Goal: Information Seeking & Learning: Learn about a topic

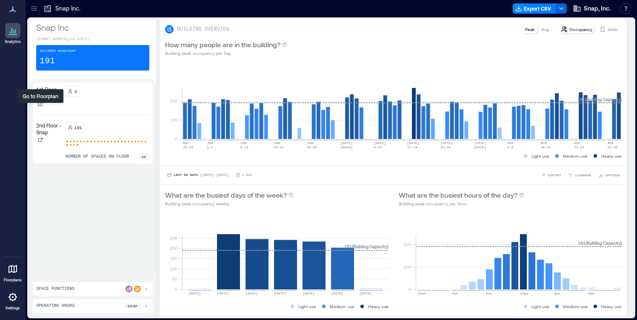
click at [40, 106] on icon at bounding box center [40, 103] width 5 height 5
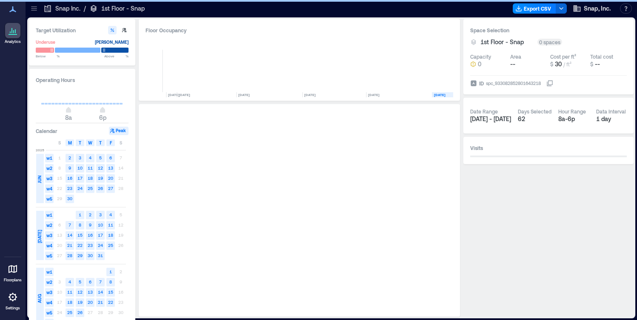
scroll to position [0, 166]
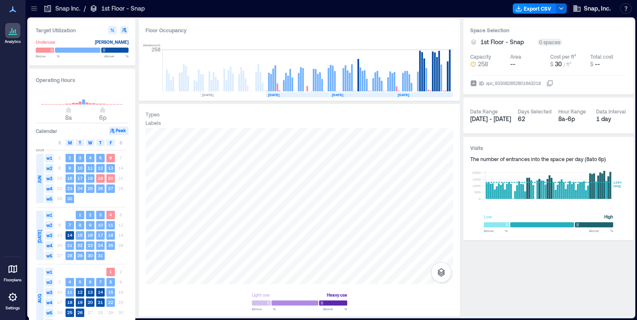
click at [125, 30] on icon "button" at bounding box center [124, 30] width 5 height 5
type input "**"
type input "***"
click at [114, 31] on icon "button" at bounding box center [112, 30] width 5 height 5
type input "**"
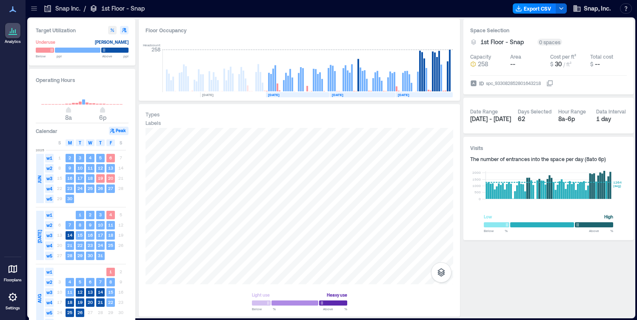
type input "**"
click at [123, 31] on icon "button" at bounding box center [124, 30] width 5 height 5
type input "**"
type input "***"
click at [41, 11] on div "Snap Inc. / 1st Floor - Snap" at bounding box center [94, 9] width 106 height 14
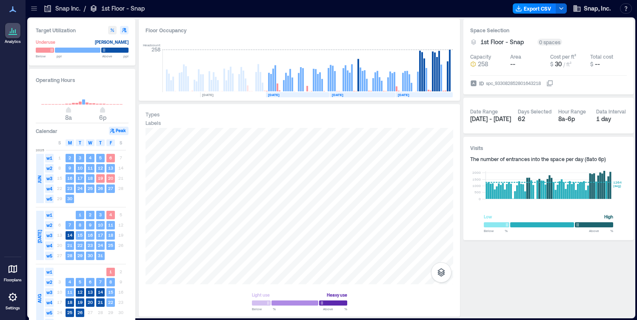
click at [37, 11] on icon at bounding box center [34, 8] width 9 height 9
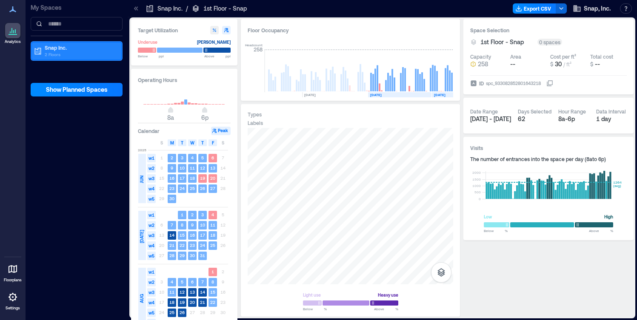
click at [61, 55] on p "2 Floors" at bounding box center [80, 54] width 71 height 7
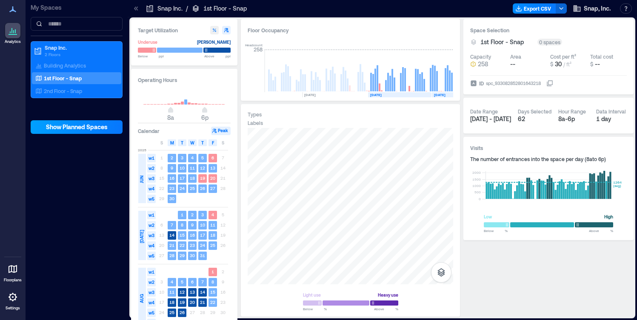
click at [63, 130] on span "Show Planned Spaces" at bounding box center [77, 127] width 62 height 9
click at [63, 128] on span "Hide Planned Spaces" at bounding box center [76, 127] width 59 height 9
click at [60, 89] on p "2nd Floor - Snap" at bounding box center [63, 91] width 38 height 7
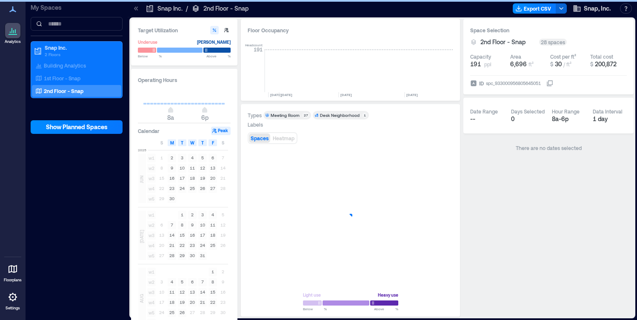
scroll to position [0, 268]
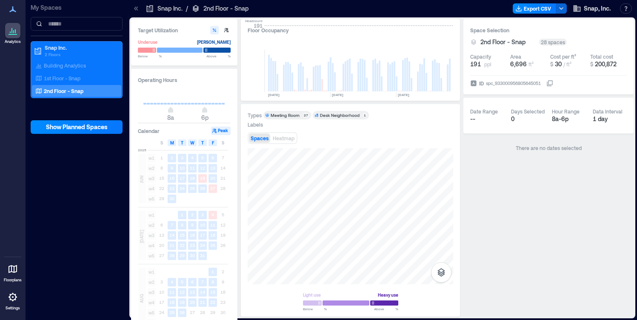
click at [14, 29] on icon at bounding box center [13, 31] width 10 height 10
click at [10, 9] on icon at bounding box center [13, 9] width 10 height 10
click at [14, 34] on icon at bounding box center [13, 31] width 10 height 10
click at [47, 50] on p "Snap Inc." at bounding box center [80, 47] width 71 height 7
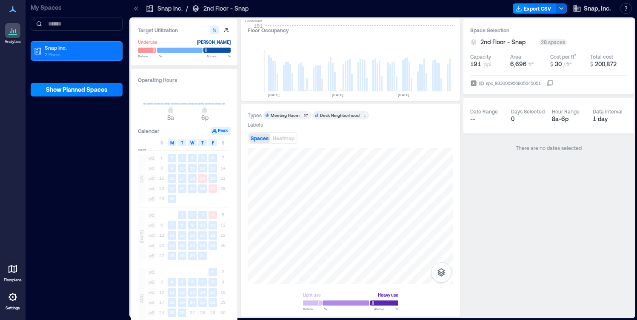
click at [55, 9] on p "My Spaces" at bounding box center [77, 7] width 92 height 9
click at [133, 9] on icon at bounding box center [136, 8] width 9 height 9
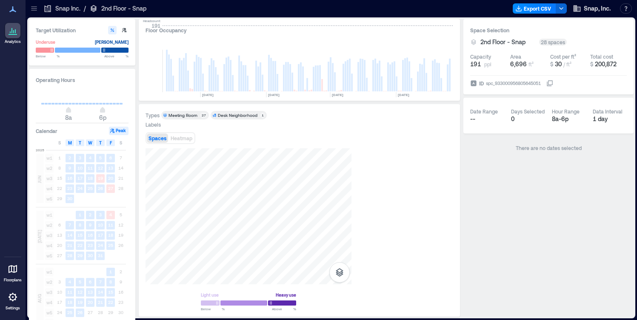
scroll to position [0, 166]
click at [113, 30] on icon "button" at bounding box center [112, 30] width 5 height 5
click at [162, 137] on span "Spaces" at bounding box center [158, 138] width 18 height 6
click at [71, 143] on span "M" at bounding box center [70, 143] width 4 height 7
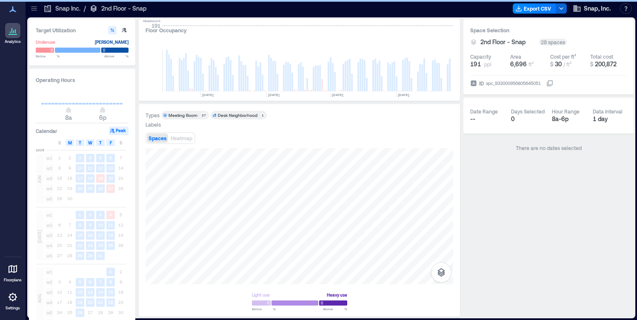
click at [69, 143] on span "M" at bounding box center [70, 143] width 4 height 7
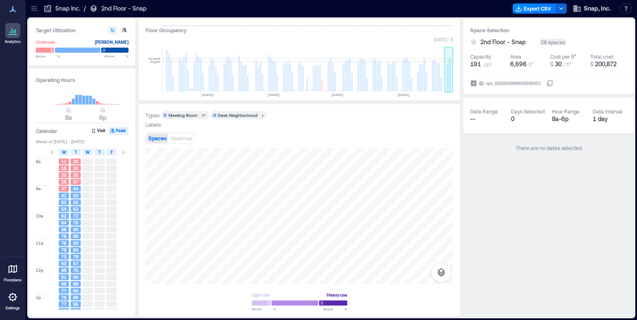
click at [450, 83] on rect at bounding box center [450, 75] width 2 height 33
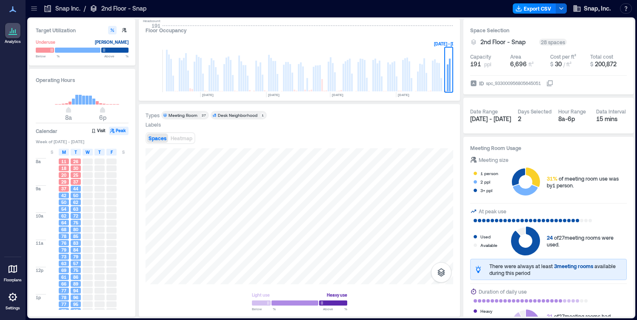
click at [74, 200] on span "62" at bounding box center [75, 203] width 5 height 6
click at [75, 196] on span "50" at bounding box center [75, 196] width 5 height 6
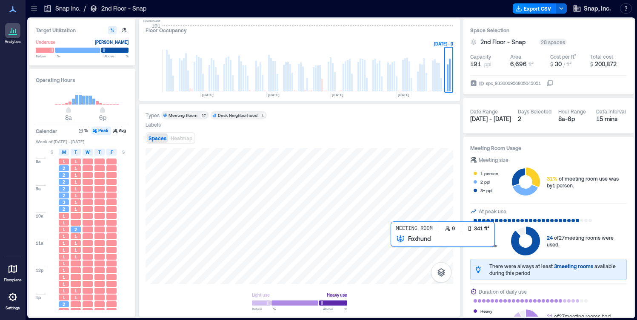
click at [398, 246] on div at bounding box center [300, 217] width 308 height 136
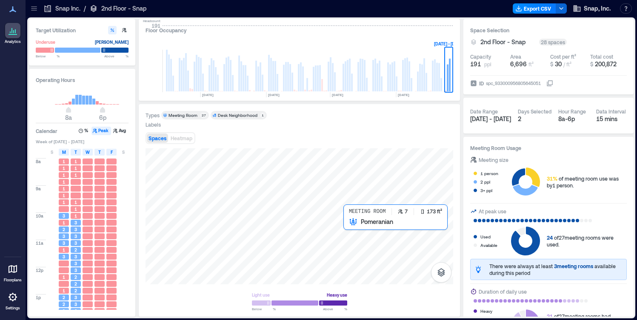
click at [347, 226] on div at bounding box center [300, 217] width 308 height 136
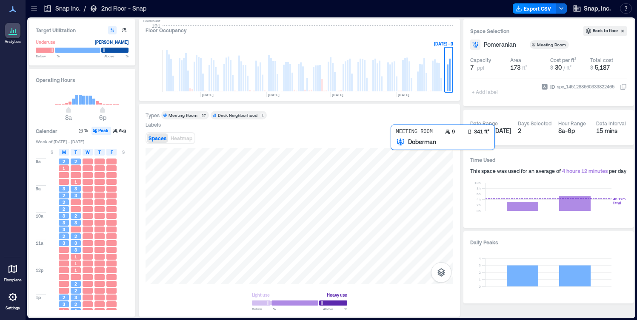
click at [399, 152] on div at bounding box center [300, 217] width 308 height 136
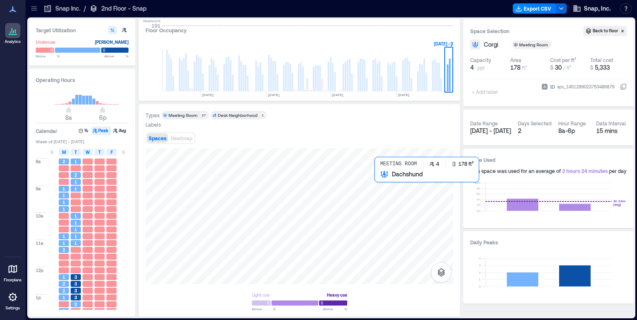
click at [380, 180] on div at bounding box center [300, 217] width 308 height 136
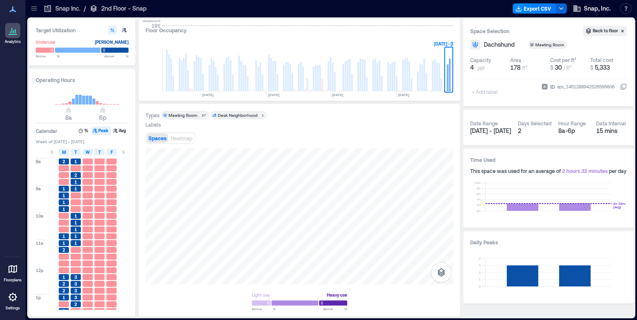
click at [14, 33] on icon at bounding box center [13, 31] width 10 height 10
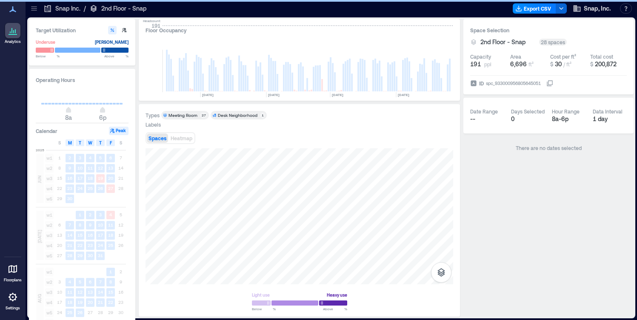
click at [14, 33] on icon at bounding box center [13, 31] width 10 height 10
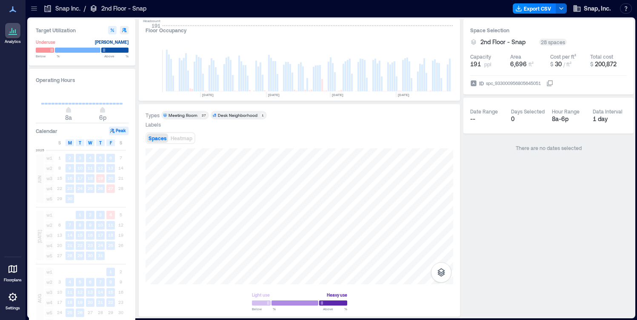
click at [120, 26] on button "button" at bounding box center [124, 30] width 9 height 9
type input "**"
type input "***"
type input "****"
type input "***"
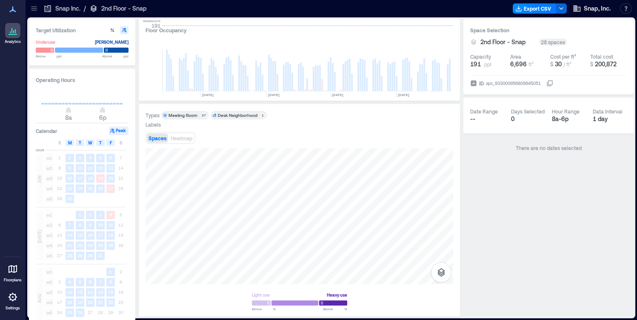
type input "****"
type input "***"
type input "****"
type input "***"
type input "****"
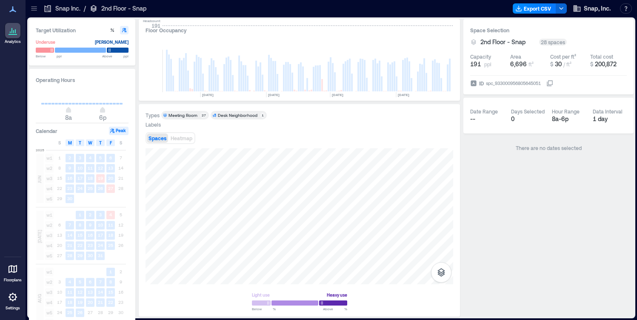
type input "***"
type input "****"
type input "***"
type input "****"
type input "***"
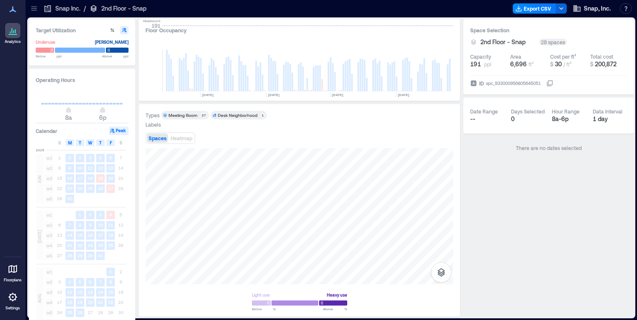
type input "****"
type input "***"
type input "****"
type input "***"
click at [104, 49] on span at bounding box center [103, 50] width 4 height 4
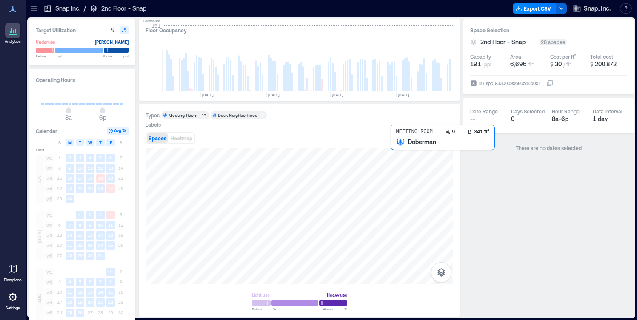
click at [397, 152] on div at bounding box center [300, 217] width 308 height 136
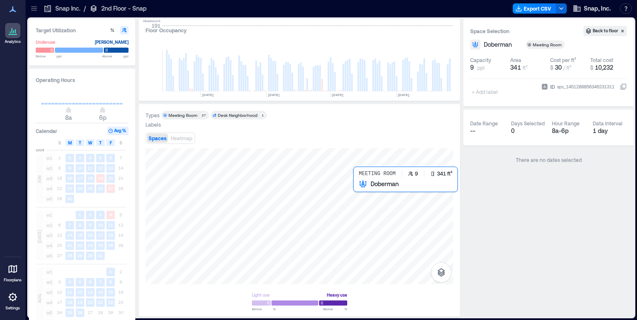
click at [363, 189] on div at bounding box center [300, 217] width 308 height 136
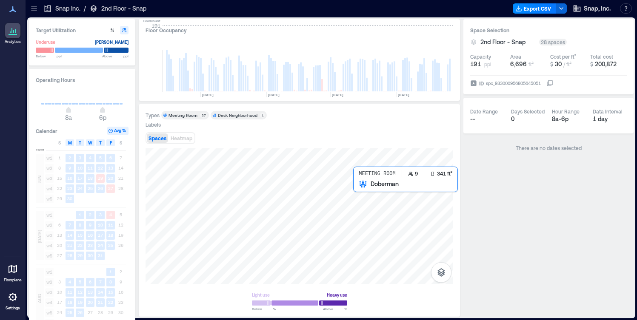
click at [360, 186] on div at bounding box center [300, 217] width 308 height 136
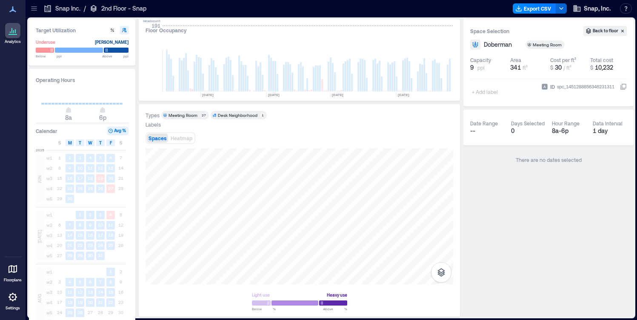
click at [13, 272] on icon at bounding box center [13, 270] width 9 height 8
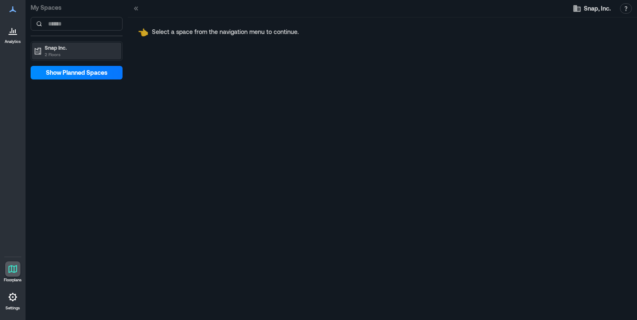
click at [55, 51] on p "2 Floors" at bounding box center [80, 54] width 71 height 7
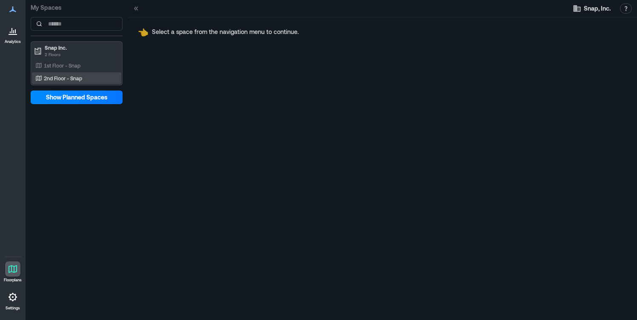
click at [51, 76] on p "2nd Floor - Snap" at bounding box center [63, 78] width 38 height 7
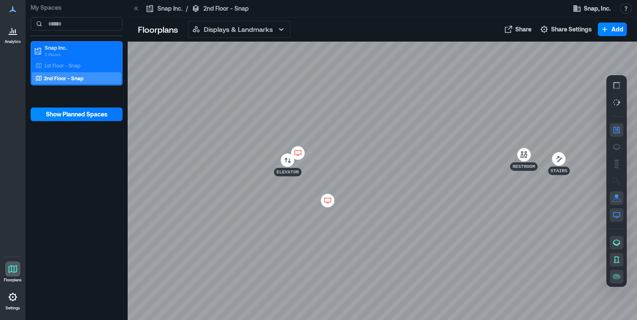
click at [300, 154] on icon at bounding box center [298, 153] width 10 height 9
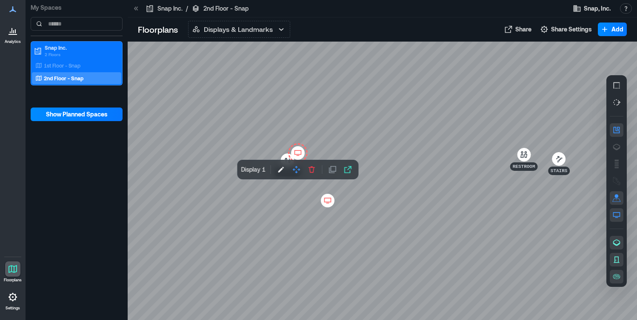
click at [325, 200] on icon at bounding box center [327, 200] width 7 height 5
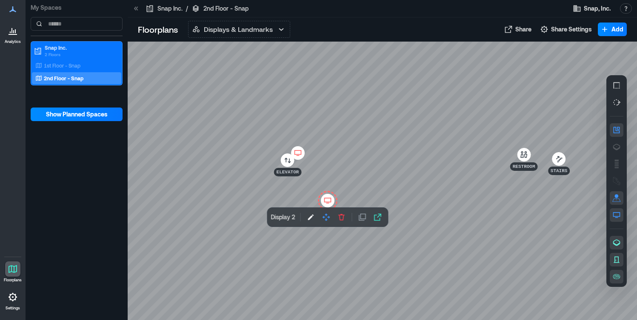
click at [352, 179] on div at bounding box center [382, 181] width 509 height 279
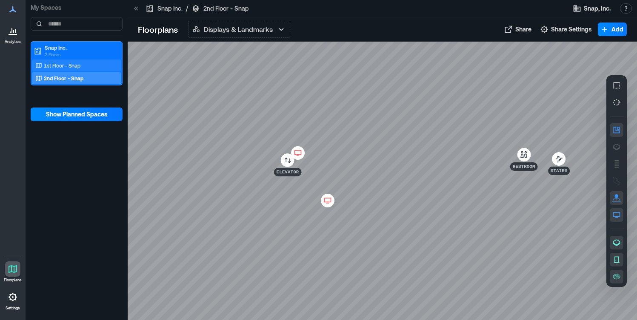
click at [98, 67] on div "1st Floor - Snap" at bounding box center [75, 65] width 83 height 9
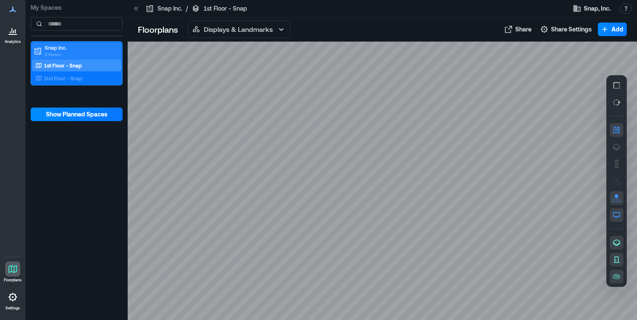
click at [62, 48] on p "Snap Inc." at bounding box center [80, 47] width 71 height 7
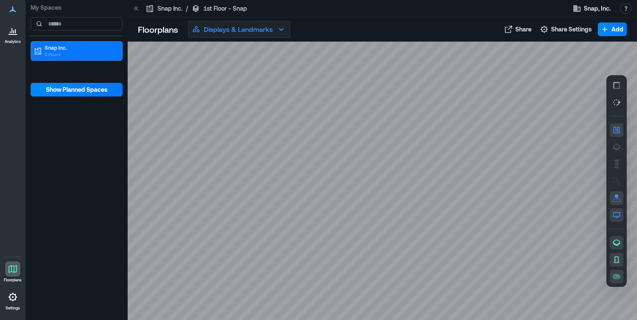
click at [226, 34] on button "Displays & Landmarks" at bounding box center [239, 29] width 102 height 17
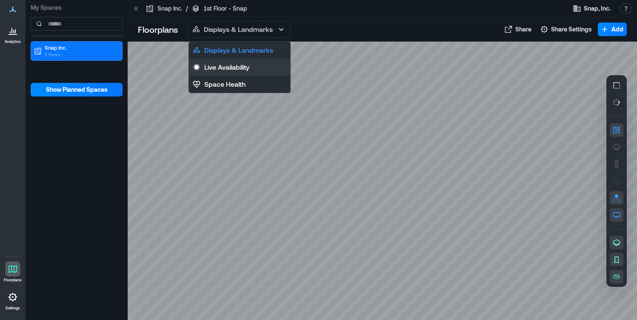
click at [217, 68] on p "Live Availability" at bounding box center [226, 67] width 45 height 10
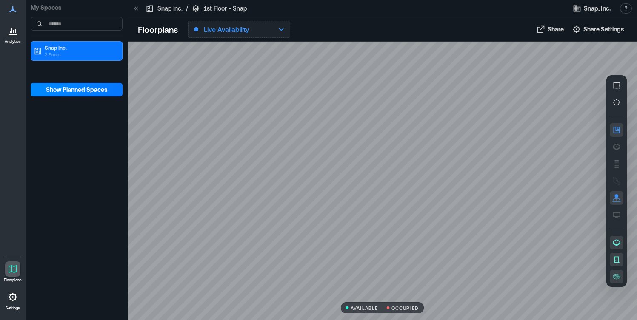
click at [225, 31] on p "Live Availability" at bounding box center [226, 29] width 45 height 10
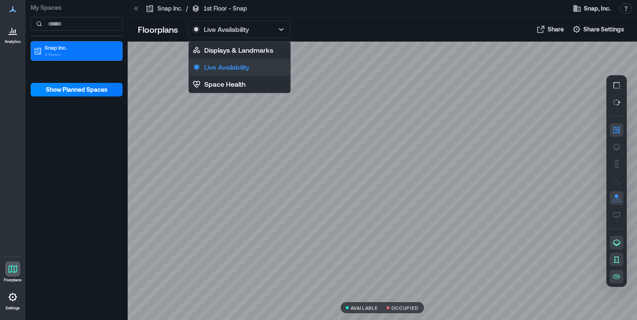
click at [214, 73] on button "Live Availability" at bounding box center [239, 67] width 101 height 17
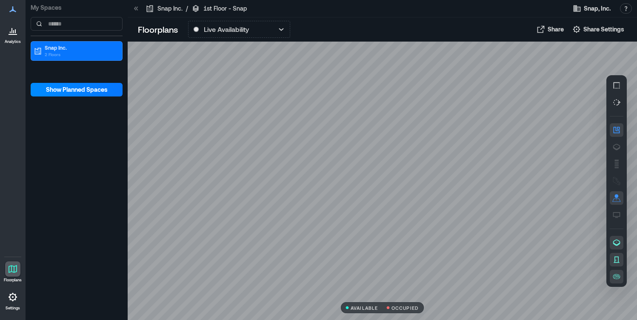
click at [9, 35] on icon at bounding box center [13, 31] width 10 height 10
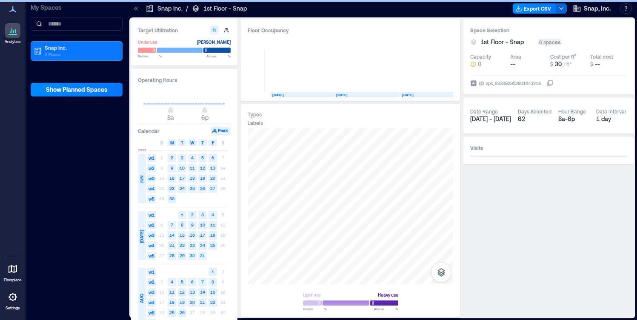
scroll to position [0, 267]
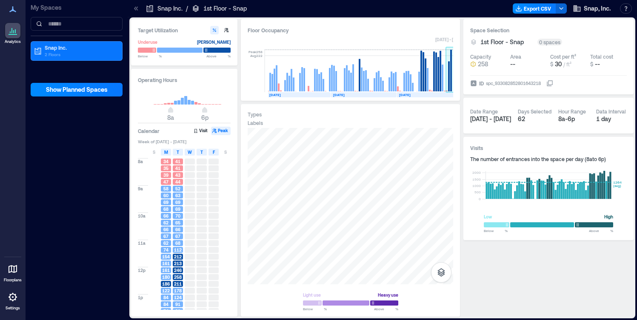
click at [451, 72] on rect at bounding box center [451, 71] width 2 height 42
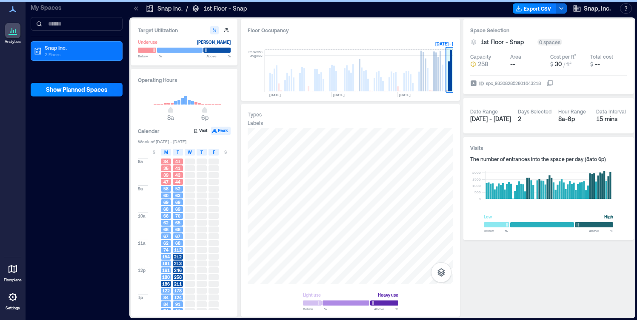
scroll to position [0, 268]
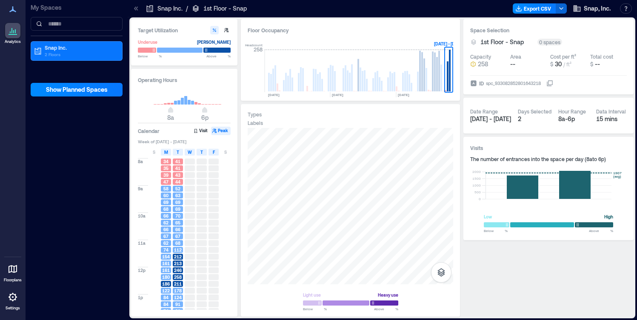
click at [177, 286] on span "211" at bounding box center [178, 284] width 8 height 6
click at [57, 51] on p "2 Floors" at bounding box center [80, 54] width 71 height 7
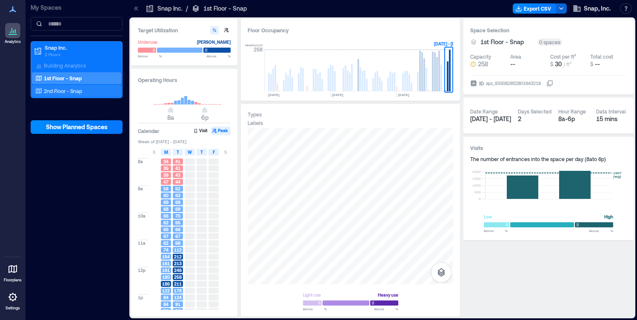
click at [49, 91] on p "2nd Floor - Snap" at bounding box center [63, 91] width 38 height 7
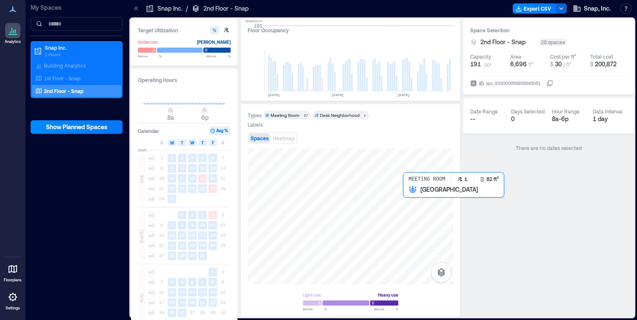
click at [407, 193] on div at bounding box center [351, 217] width 206 height 136
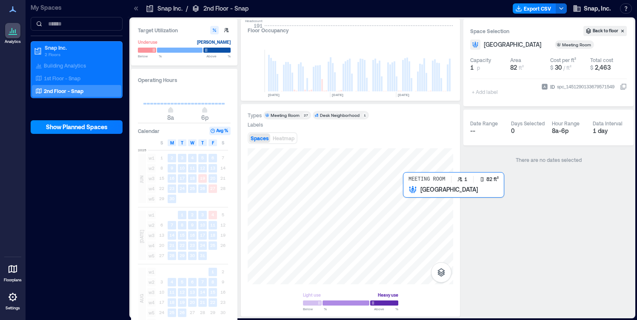
click at [406, 193] on div at bounding box center [351, 217] width 206 height 136
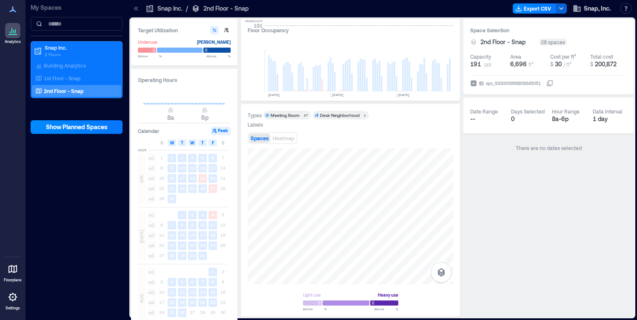
click at [261, 136] on span "Spaces" at bounding box center [260, 138] width 18 height 6
click at [295, 115] on div "Meeting Room" at bounding box center [285, 115] width 29 height 6
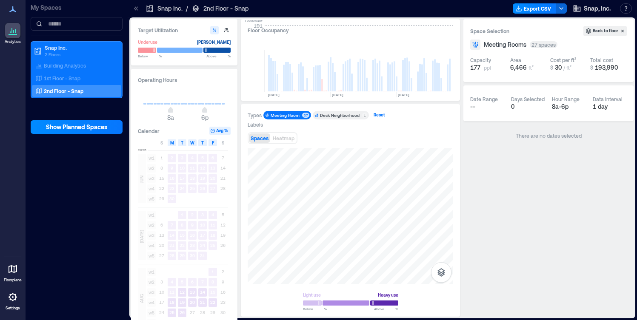
click at [377, 115] on div "Reset" at bounding box center [379, 115] width 14 height 8
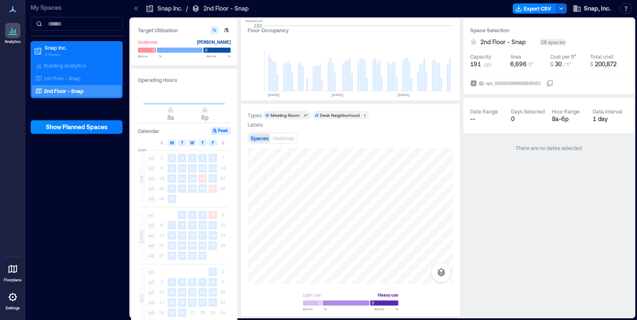
click at [287, 117] on div "Meeting Room" at bounding box center [285, 115] width 29 height 6
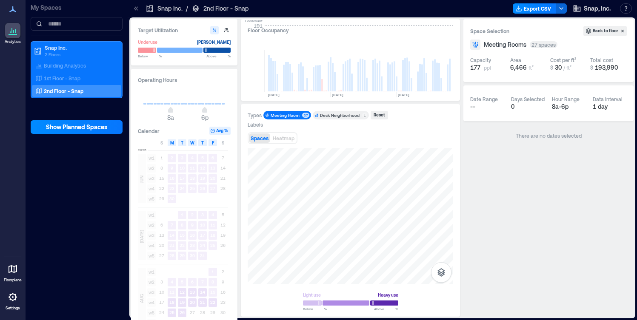
click at [78, 91] on p "2nd Floor - Snap" at bounding box center [64, 91] width 40 height 7
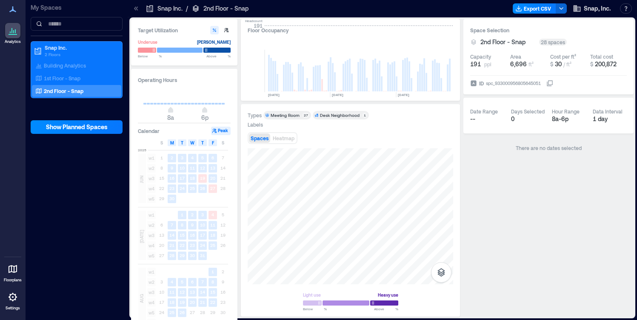
click at [20, 34] on div at bounding box center [12, 30] width 15 height 15
click at [17, 33] on icon at bounding box center [13, 31] width 10 height 10
click at [14, 13] on icon at bounding box center [13, 9] width 10 height 10
click at [14, 30] on icon at bounding box center [13, 31] width 10 height 10
click at [137, 9] on icon at bounding box center [137, 8] width 2 height 4
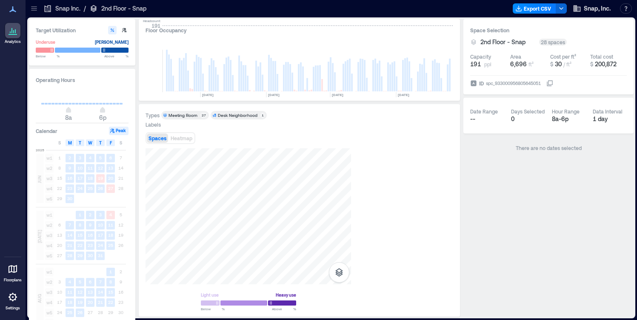
scroll to position [0, 166]
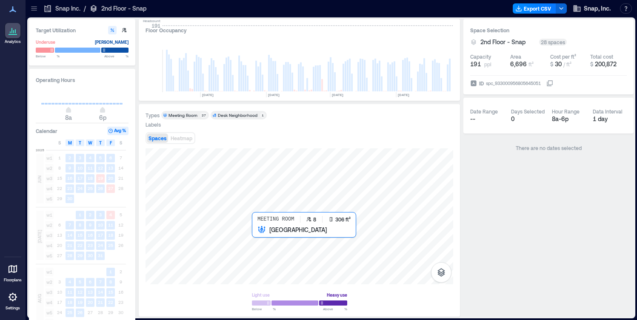
click at [254, 239] on div at bounding box center [300, 217] width 308 height 136
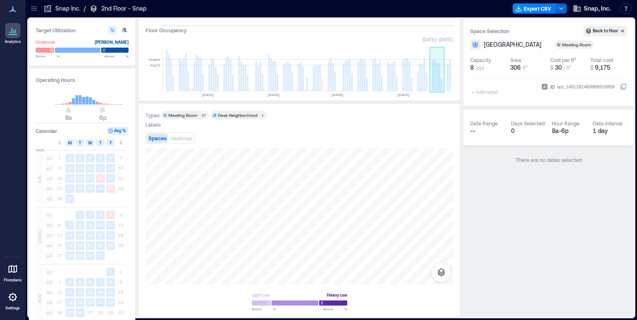
click at [438, 86] on rect at bounding box center [437, 71] width 15 height 43
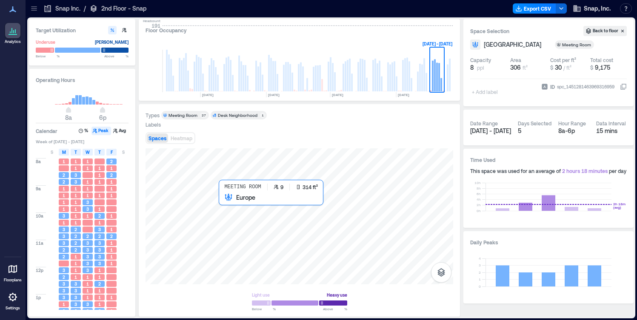
click at [225, 204] on div at bounding box center [300, 217] width 308 height 136
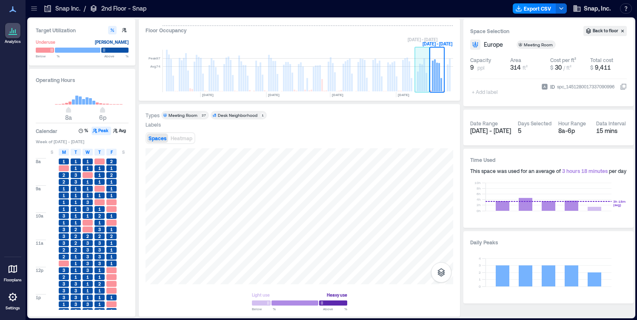
click at [422, 84] on rect at bounding box center [422, 78] width 2 height 27
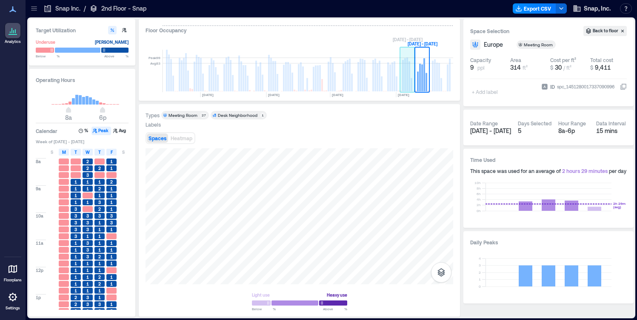
click at [403, 85] on rect at bounding box center [403, 75] width 2 height 31
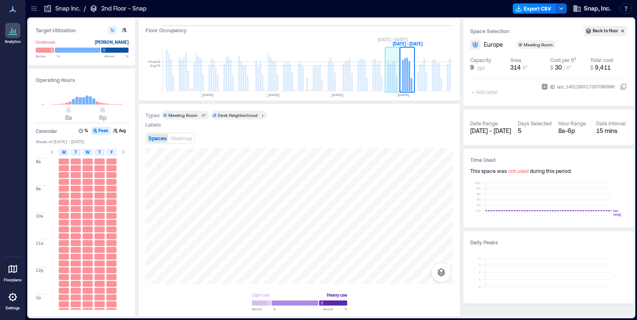
click at [388, 83] on rect at bounding box center [388, 77] width 2 height 29
click at [406, 88] on rect at bounding box center [407, 71] width 15 height 43
click at [421, 83] on rect at bounding box center [422, 78] width 2 height 27
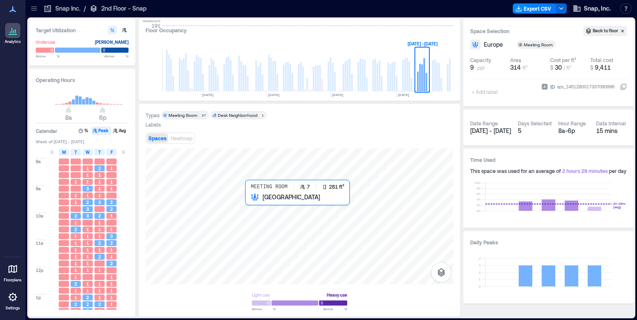
click at [248, 204] on div at bounding box center [300, 217] width 308 height 136
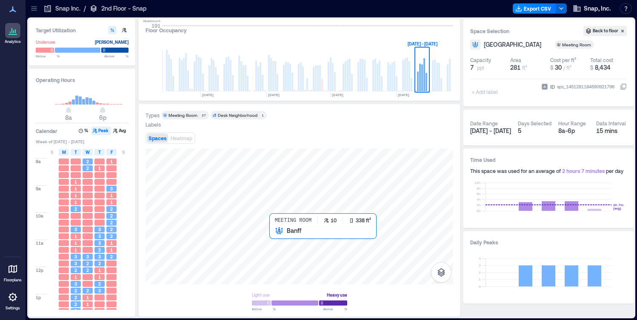
click at [274, 234] on div at bounding box center [300, 217] width 308 height 136
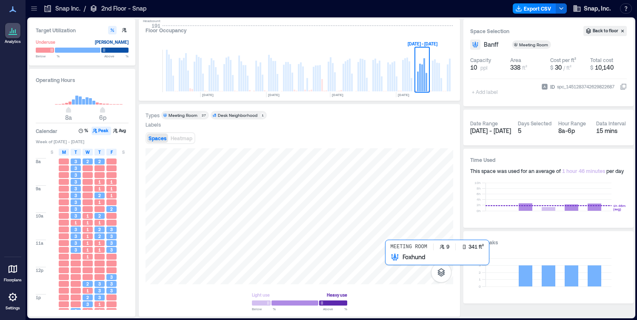
click at [391, 263] on div at bounding box center [300, 217] width 308 height 136
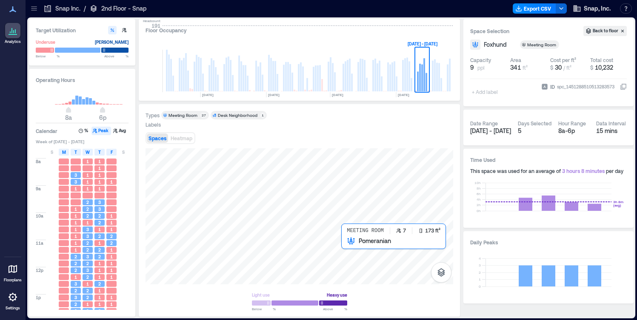
click at [342, 246] on div at bounding box center [300, 217] width 308 height 136
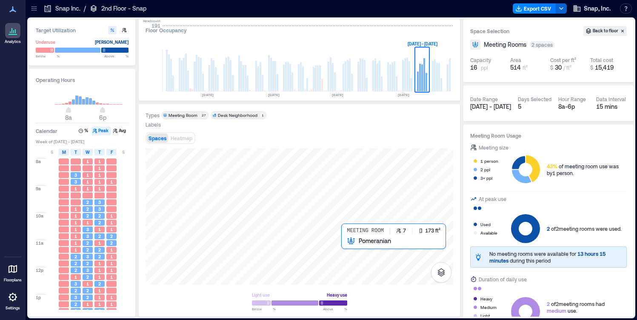
click at [346, 246] on div at bounding box center [300, 217] width 308 height 136
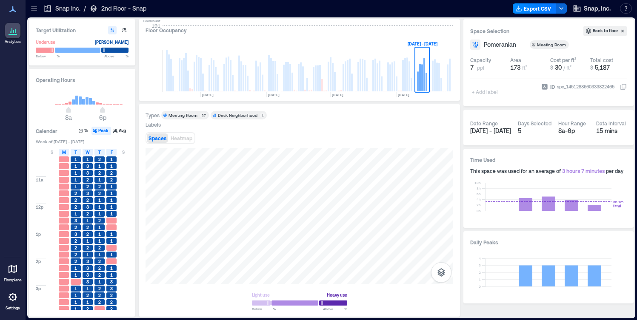
scroll to position [69, 0]
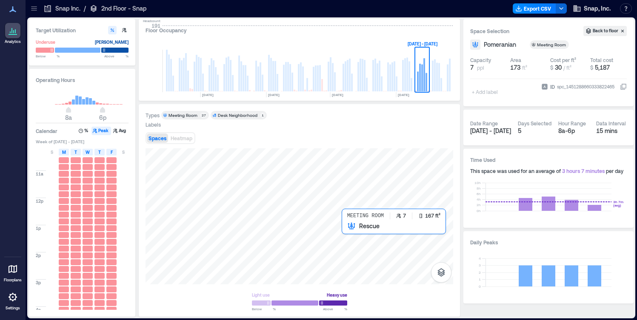
click at [346, 231] on div at bounding box center [300, 217] width 308 height 136
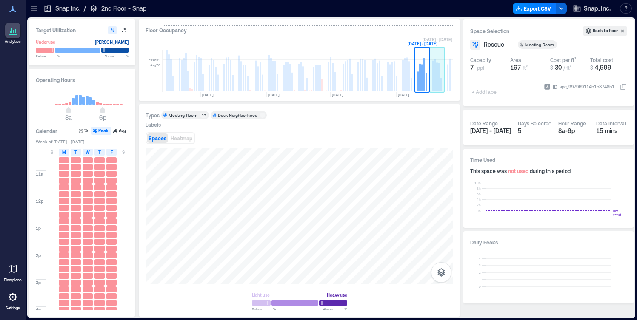
click at [438, 83] on rect at bounding box center [439, 77] width 2 height 29
click at [423, 82] on rect at bounding box center [422, 78] width 2 height 27
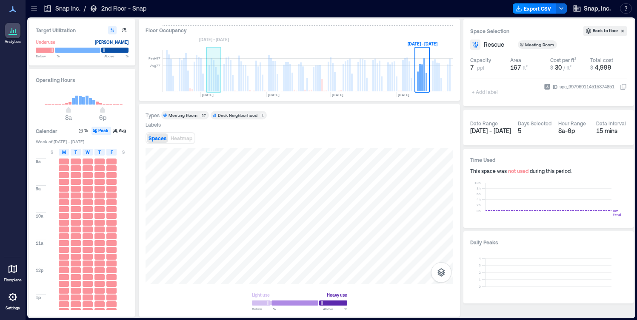
click at [213, 75] on rect at bounding box center [214, 75] width 2 height 31
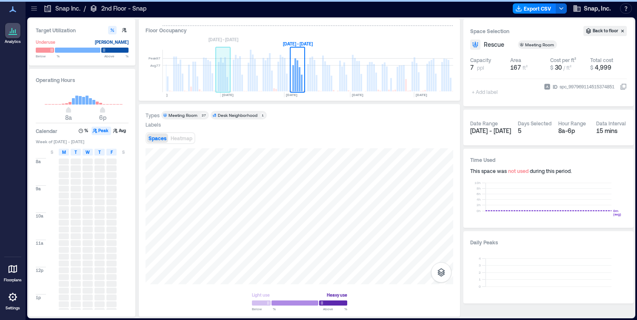
scroll to position [0, 70]
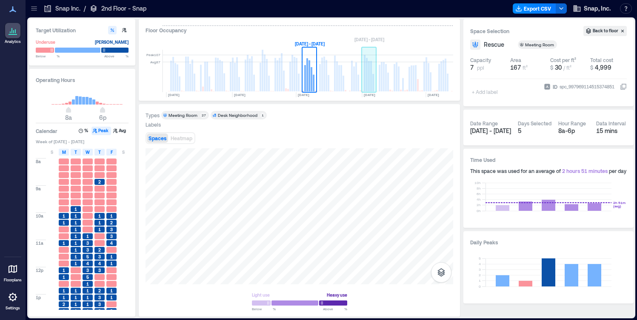
click at [369, 80] on rect at bounding box center [369, 76] width 2 height 30
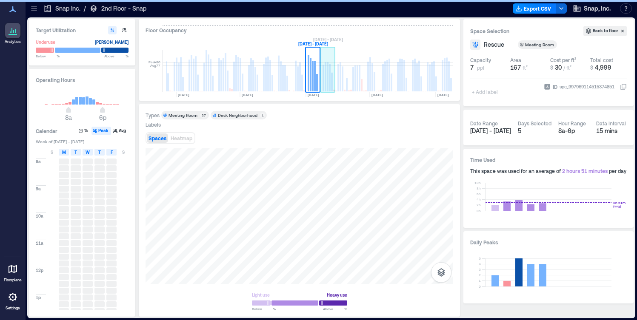
scroll to position [0, 130]
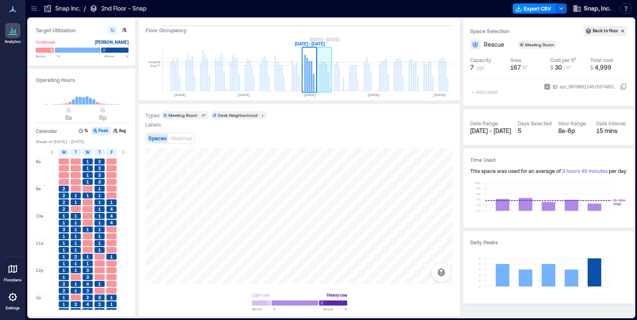
click at [326, 83] on rect at bounding box center [327, 77] width 2 height 27
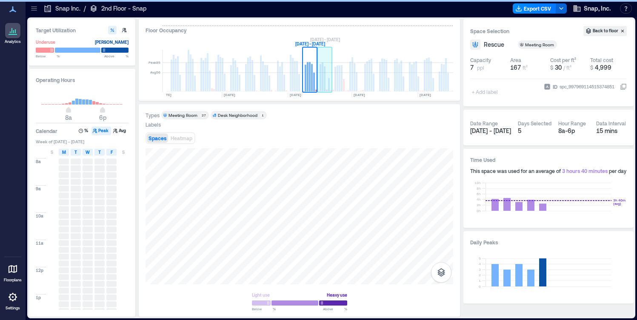
scroll to position [0, 145]
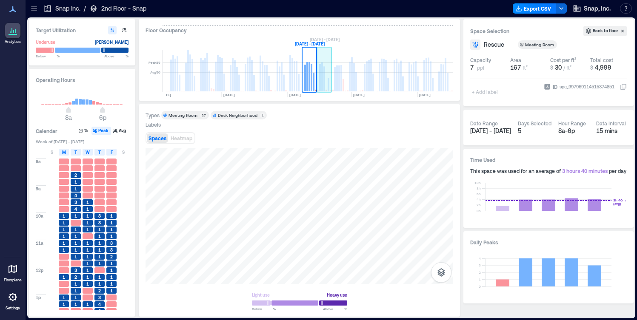
click at [324, 83] on rect at bounding box center [324, 78] width 2 height 25
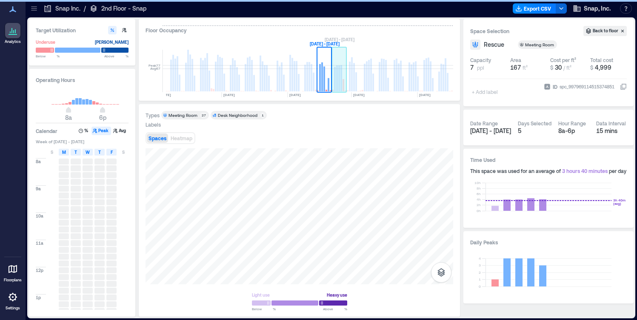
scroll to position [0, 160]
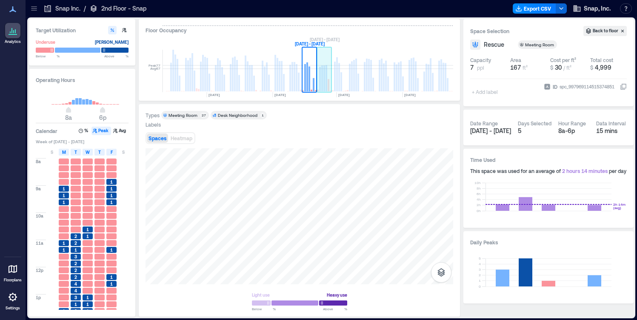
click at [325, 84] on rect at bounding box center [324, 71] width 15 height 43
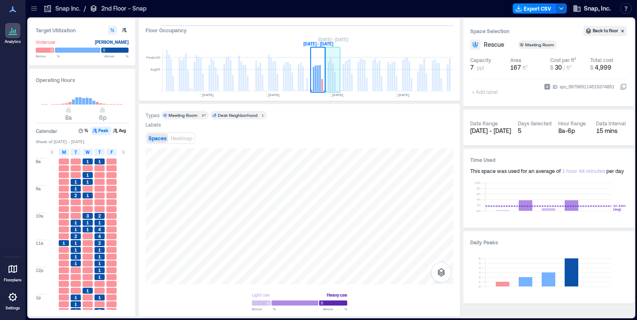
click at [330, 85] on rect at bounding box center [331, 74] width 2 height 34
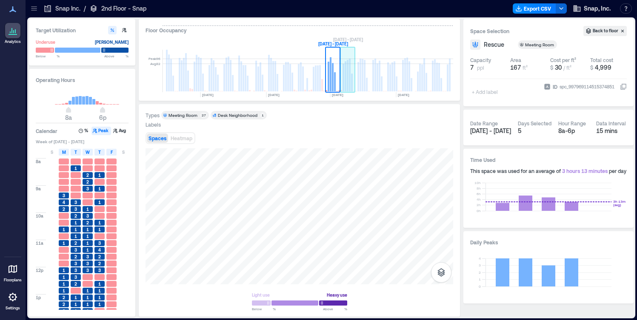
click at [346, 84] on rect at bounding box center [346, 76] width 2 height 30
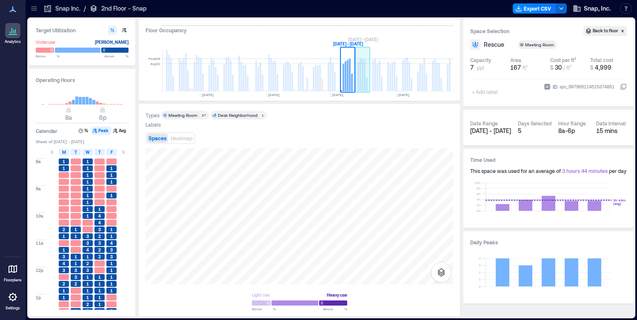
click at [366, 86] on rect at bounding box center [362, 71] width 15 height 43
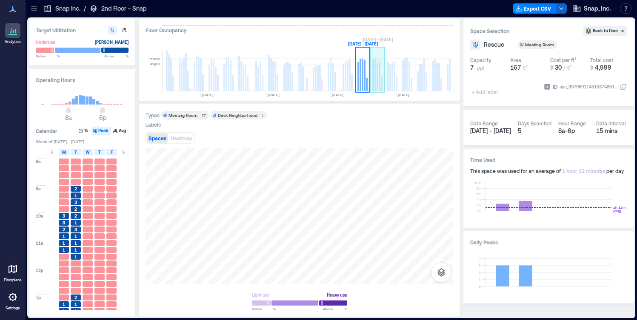
click at [377, 87] on rect at bounding box center [378, 77] width 2 height 28
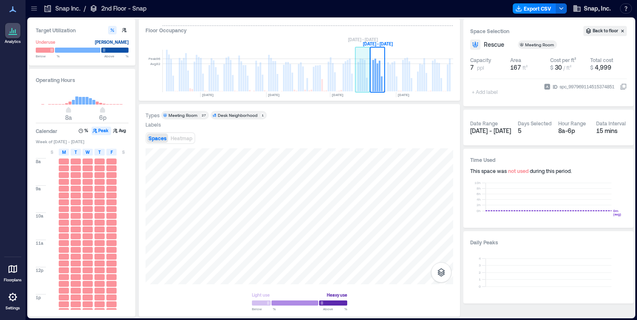
click at [362, 84] on rect at bounding box center [363, 75] width 2 height 32
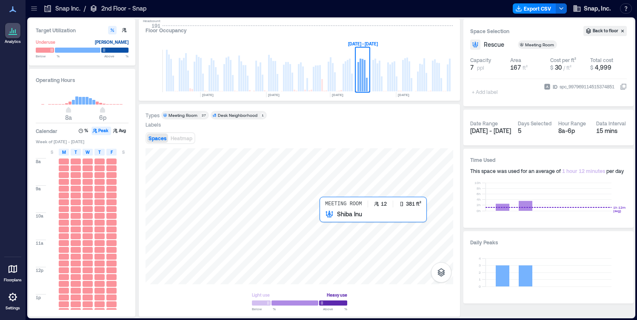
click at [326, 218] on div at bounding box center [300, 217] width 308 height 136
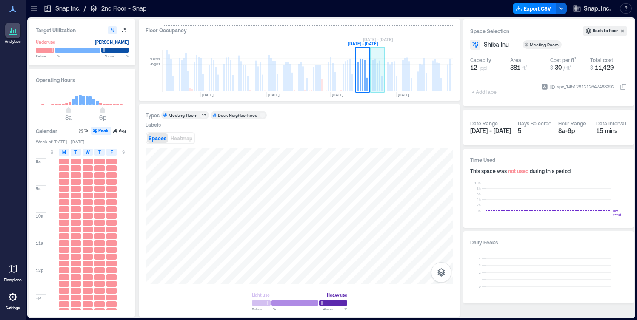
click at [377, 82] on rect at bounding box center [378, 77] width 2 height 28
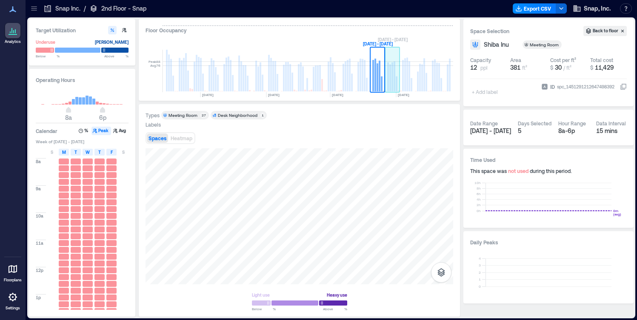
click at [394, 81] on rect at bounding box center [395, 76] width 2 height 30
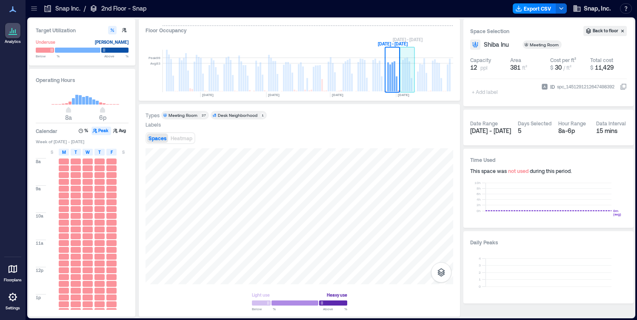
click at [405, 82] on rect at bounding box center [405, 74] width 2 height 33
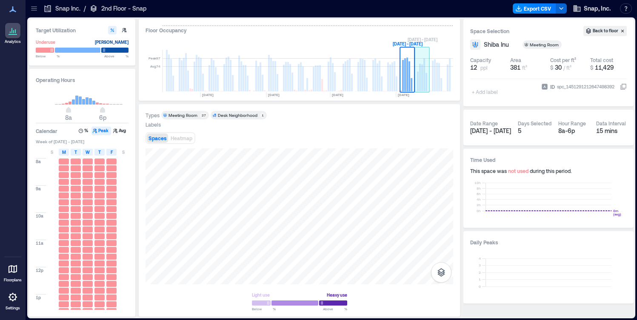
click at [418, 83] on rect at bounding box center [418, 81] width 2 height 20
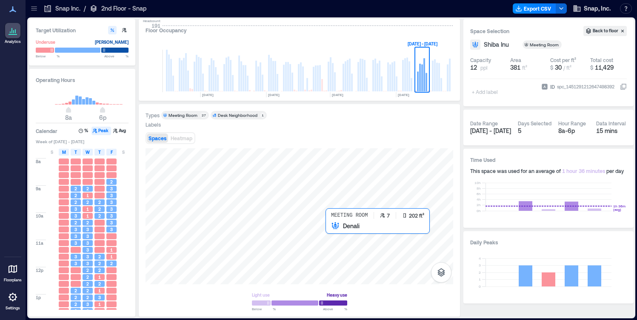
click at [331, 231] on div at bounding box center [300, 217] width 308 height 136
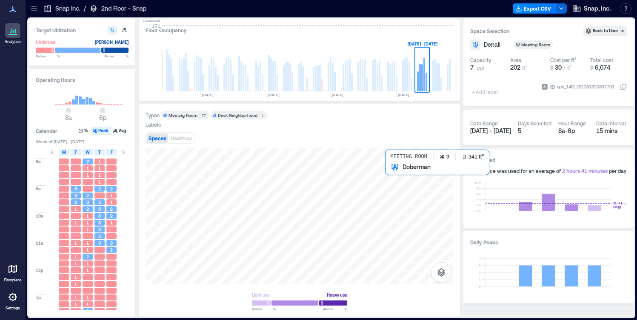
click at [392, 172] on div at bounding box center [300, 217] width 308 height 136
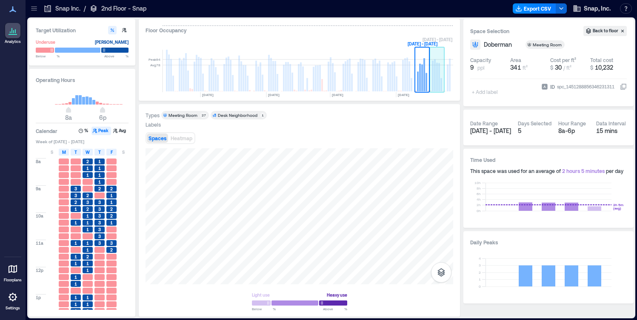
click at [437, 83] on rect at bounding box center [437, 77] width 2 height 29
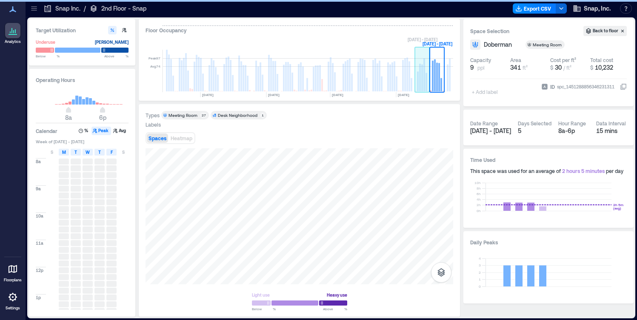
click at [423, 81] on rect at bounding box center [422, 71] width 15 height 43
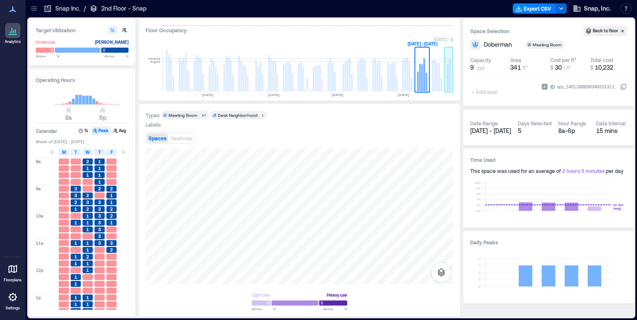
drag, startPoint x: 423, startPoint y: 81, endPoint x: 446, endPoint y: 83, distance: 23.0
click at [446, 83] on g at bounding box center [226, 71] width 453 height 43
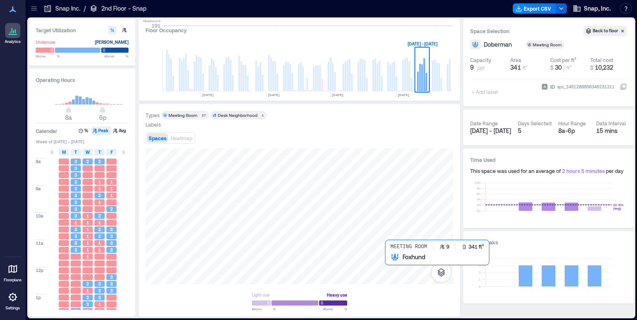
click at [387, 266] on div at bounding box center [300, 217] width 308 height 136
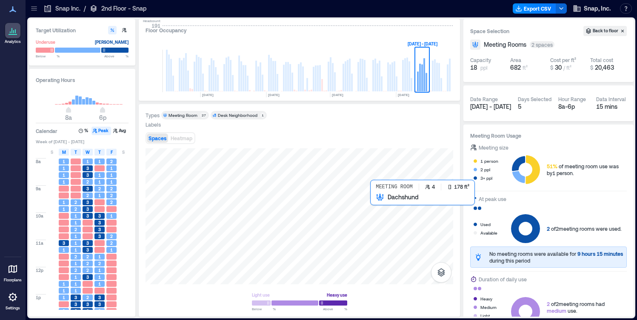
click at [375, 202] on div at bounding box center [300, 217] width 308 height 136
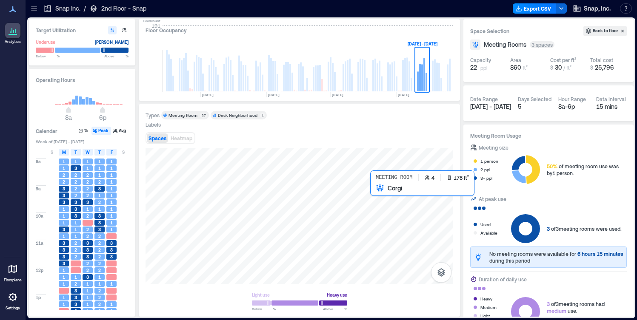
click at [375, 191] on div at bounding box center [300, 217] width 308 height 136
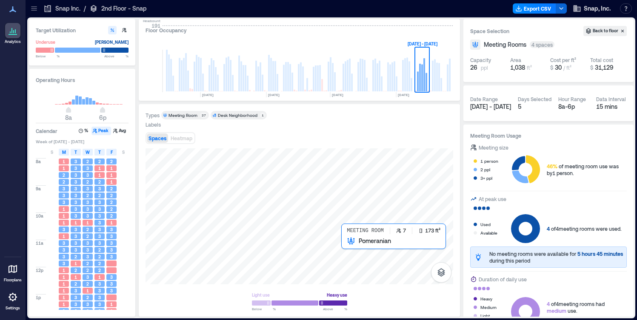
click at [345, 246] on div at bounding box center [300, 217] width 308 height 136
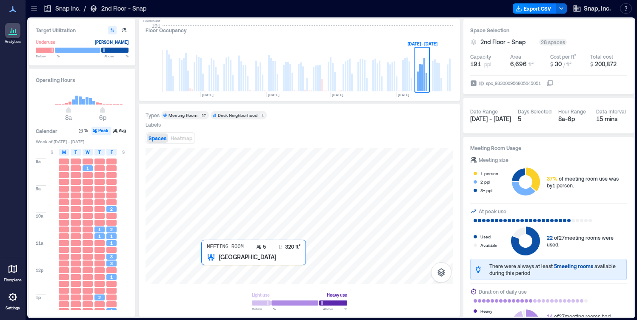
click at [206, 265] on div at bounding box center [300, 217] width 308 height 136
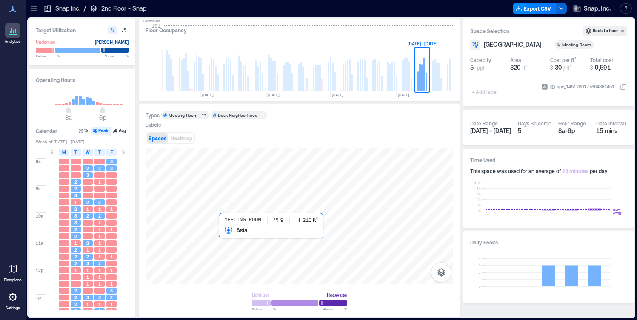
click at [226, 236] on div at bounding box center [300, 217] width 308 height 136
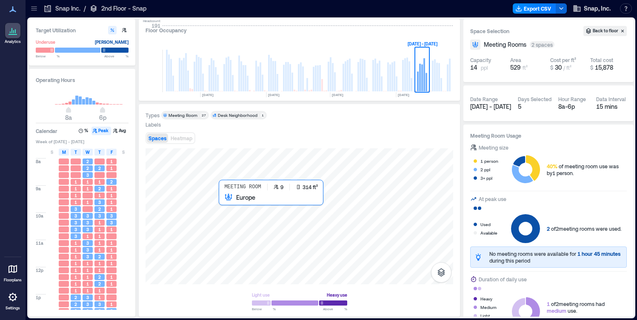
click at [226, 204] on div at bounding box center [300, 217] width 308 height 136
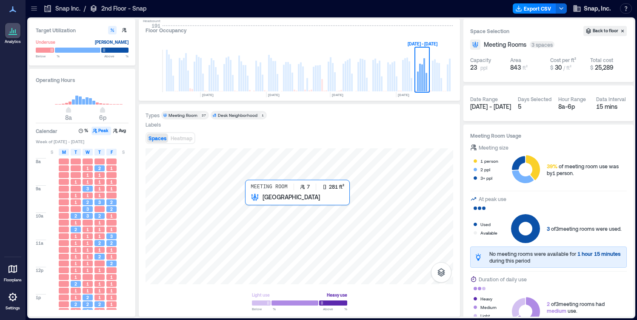
click at [249, 206] on div at bounding box center [300, 217] width 308 height 136
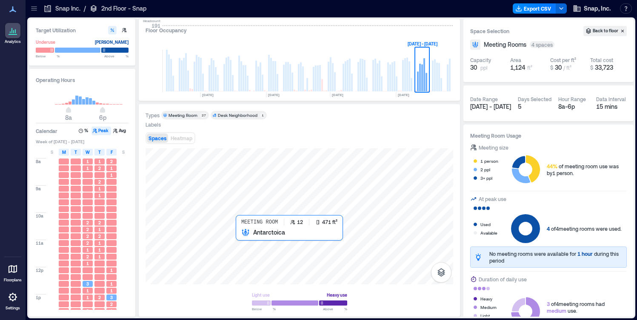
click at [245, 237] on div at bounding box center [300, 217] width 308 height 136
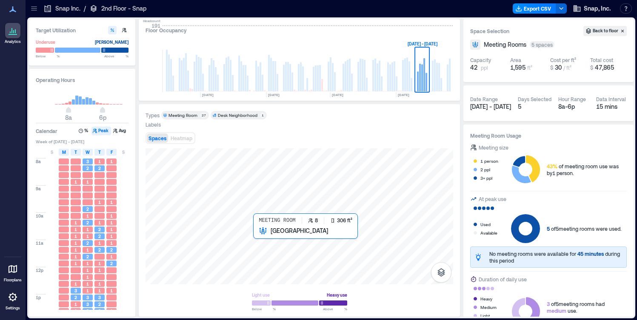
click at [258, 235] on div at bounding box center [300, 217] width 308 height 136
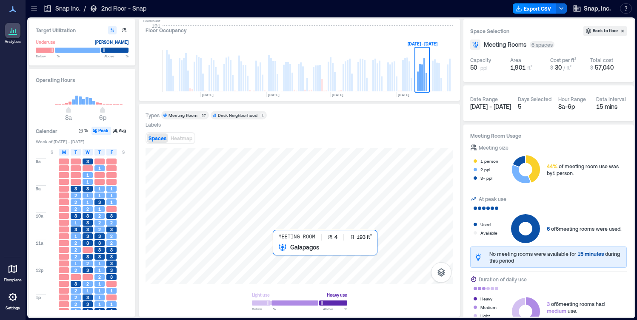
click at [277, 254] on div at bounding box center [300, 217] width 308 height 136
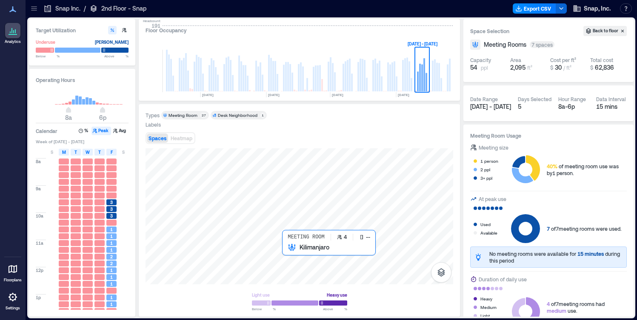
click at [286, 255] on div at bounding box center [300, 217] width 308 height 136
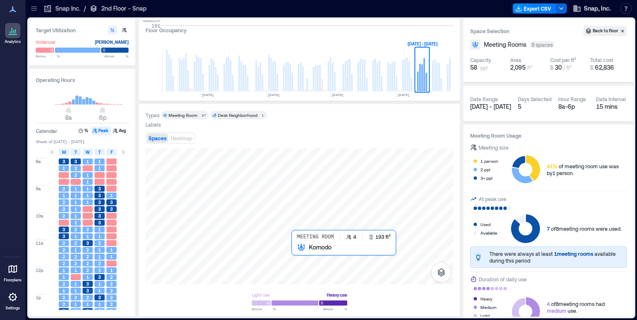
click at [297, 252] on div at bounding box center [300, 217] width 308 height 136
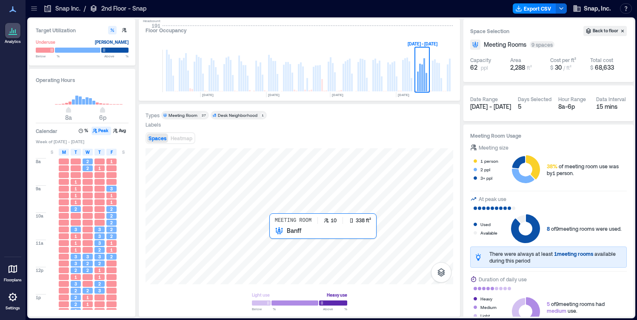
click at [278, 235] on div at bounding box center [300, 217] width 308 height 136
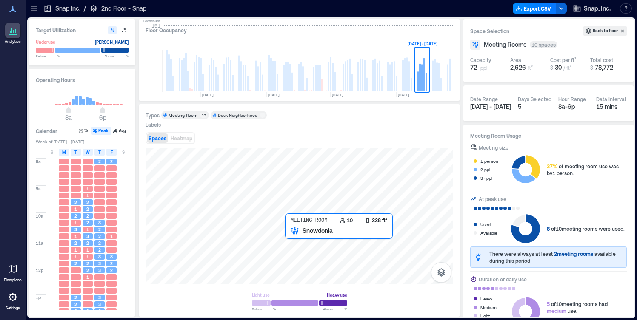
click at [290, 236] on div at bounding box center [300, 217] width 308 height 136
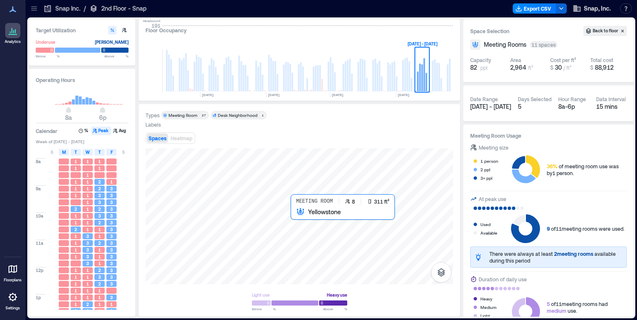
click at [297, 222] on div at bounding box center [300, 217] width 308 height 136
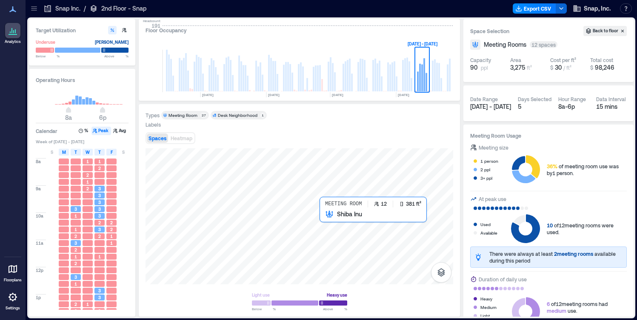
click at [325, 221] on div at bounding box center [300, 217] width 308 height 136
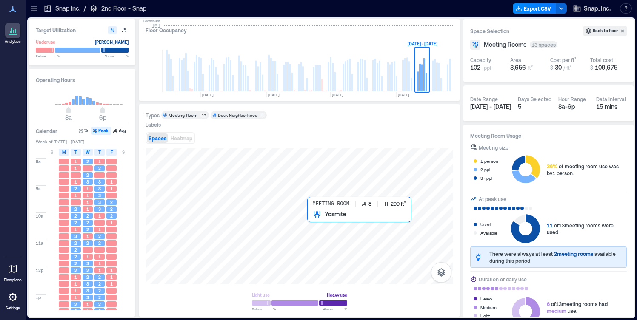
click at [315, 220] on div at bounding box center [300, 217] width 308 height 136
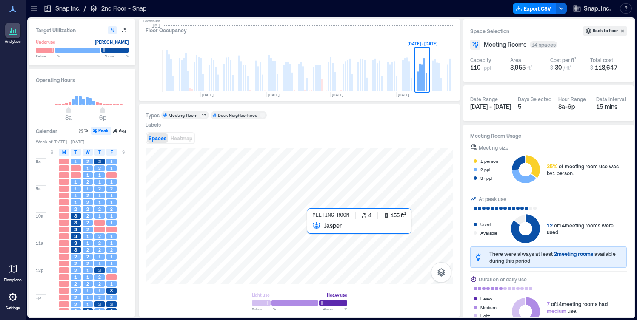
click at [310, 231] on div at bounding box center [300, 217] width 308 height 136
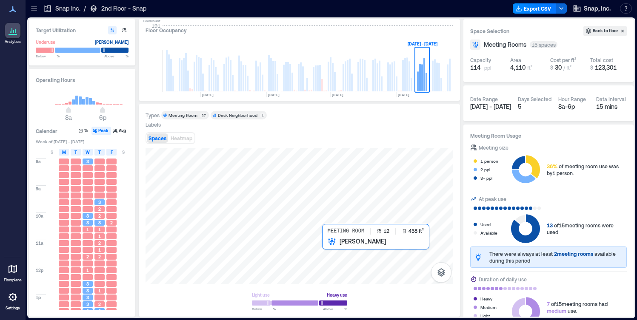
click at [330, 252] on div at bounding box center [300, 217] width 308 height 136
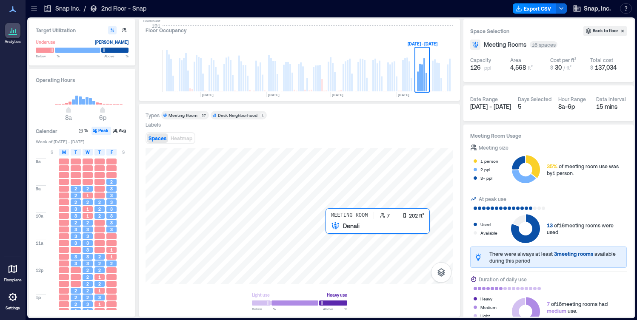
click at [332, 231] on div at bounding box center [300, 217] width 308 height 136
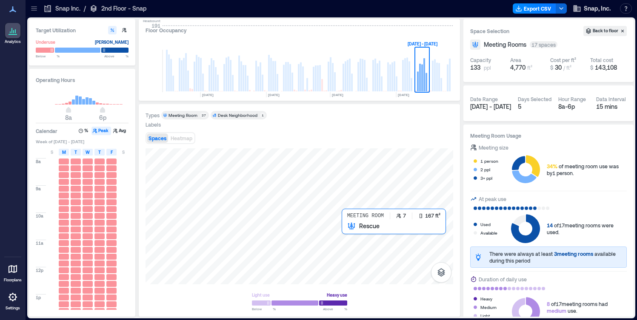
click at [344, 230] on div at bounding box center [300, 217] width 308 height 136
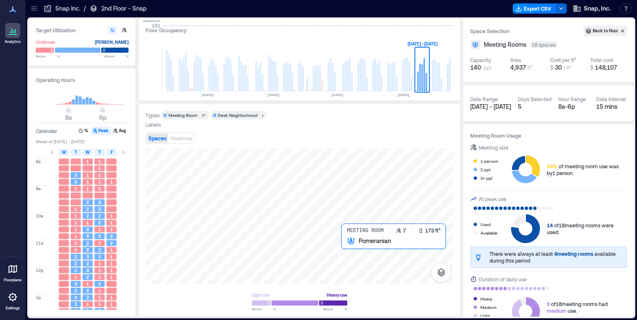
click at [344, 244] on div at bounding box center [300, 217] width 308 height 136
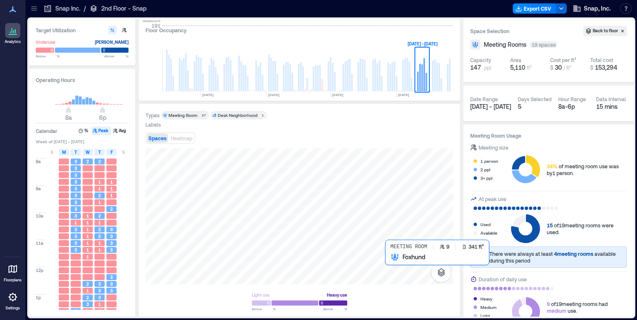
click at [391, 264] on div at bounding box center [300, 217] width 308 height 136
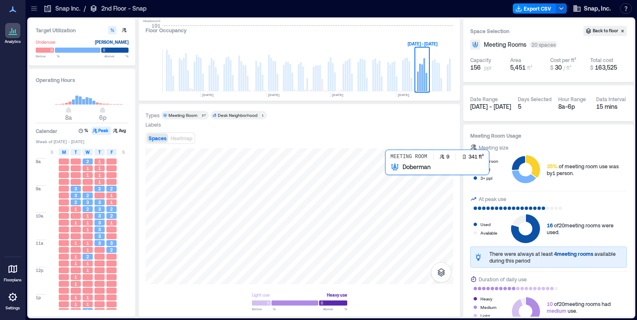
click at [389, 175] on div at bounding box center [300, 217] width 308 height 136
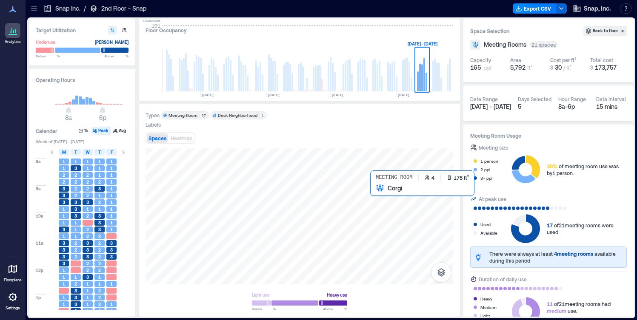
click at [376, 194] on div at bounding box center [300, 217] width 308 height 136
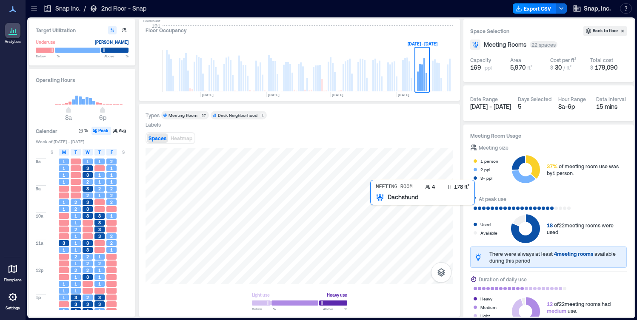
click at [376, 201] on div at bounding box center [300, 217] width 308 height 136
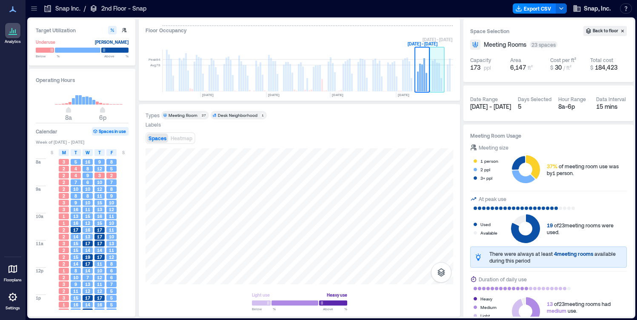
click at [435, 84] on rect at bounding box center [435, 75] width 2 height 32
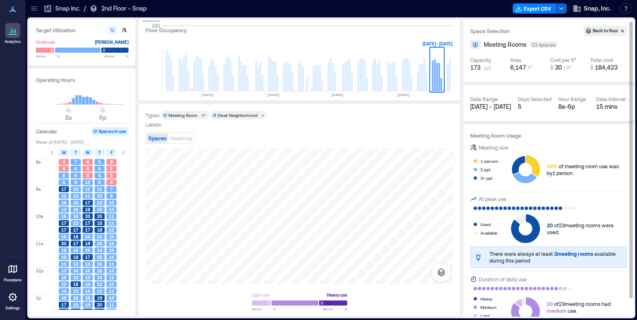
scroll to position [22, 0]
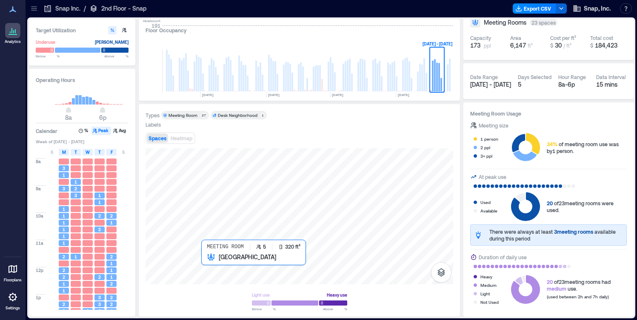
click at [207, 262] on div at bounding box center [300, 217] width 308 height 136
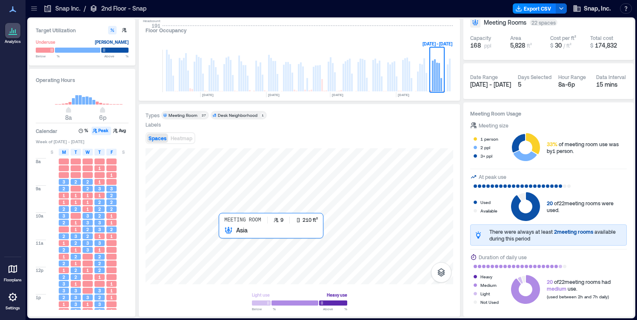
click at [225, 234] on div at bounding box center [300, 217] width 308 height 136
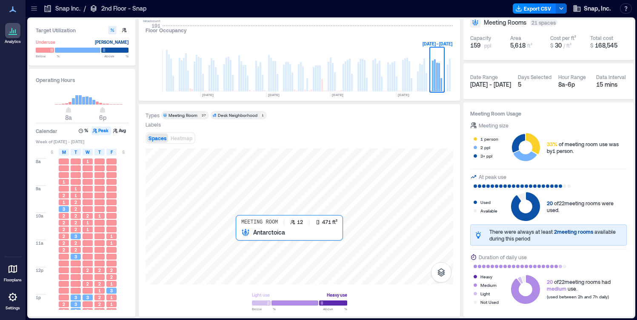
click at [246, 237] on div at bounding box center [300, 217] width 308 height 136
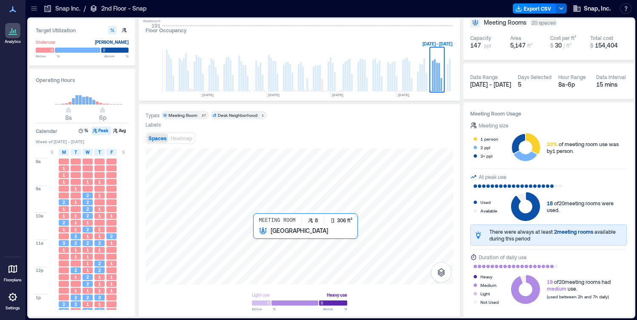
click at [257, 240] on div at bounding box center [300, 217] width 308 height 136
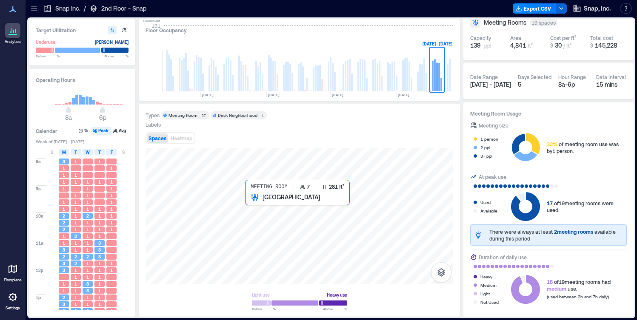
click at [250, 205] on div at bounding box center [300, 217] width 308 height 136
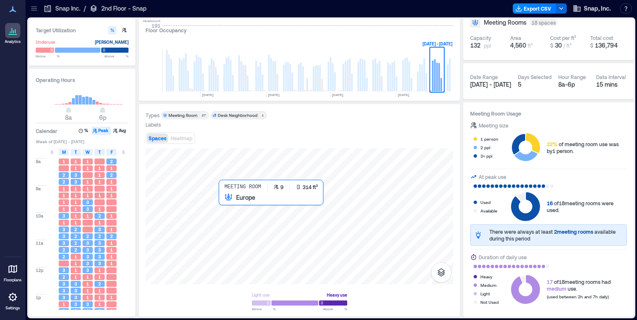
click at [225, 204] on div at bounding box center [300, 217] width 308 height 136
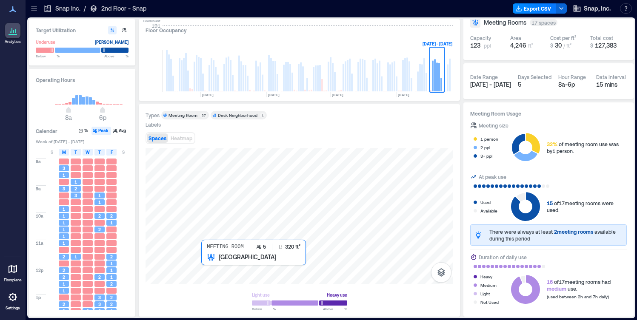
click at [206, 265] on div at bounding box center [300, 217] width 308 height 136
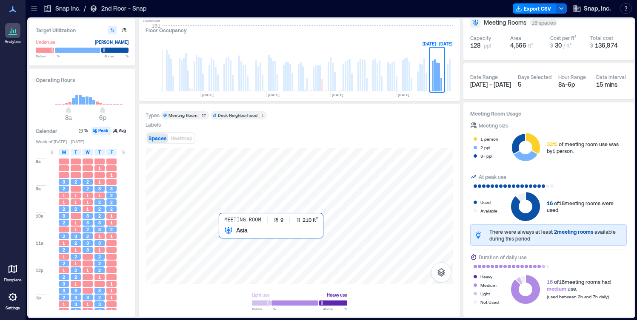
click at [222, 234] on div at bounding box center [300, 217] width 308 height 136
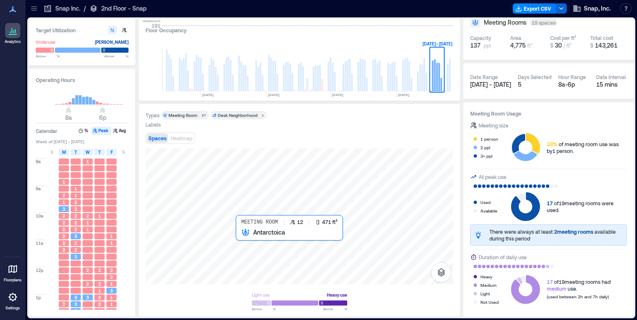
click at [243, 238] on div at bounding box center [300, 217] width 308 height 136
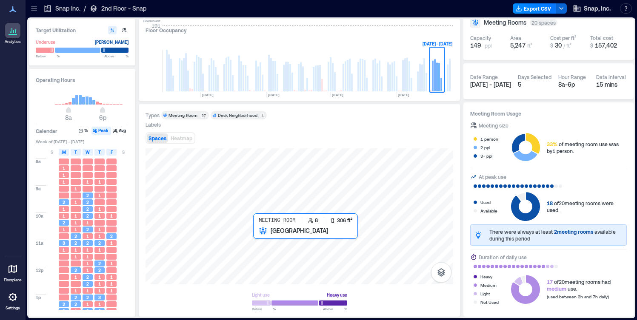
click at [260, 238] on div at bounding box center [300, 217] width 308 height 136
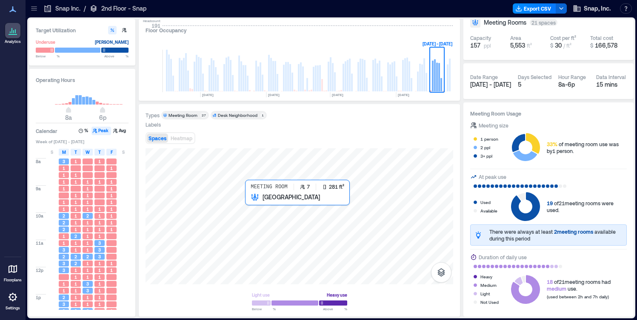
click at [249, 200] on div at bounding box center [300, 217] width 308 height 136
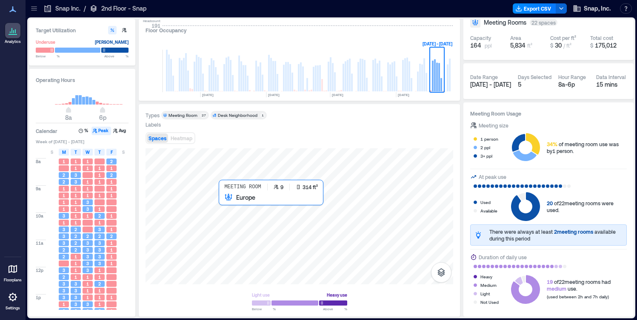
click at [227, 205] on div at bounding box center [300, 217] width 308 height 136
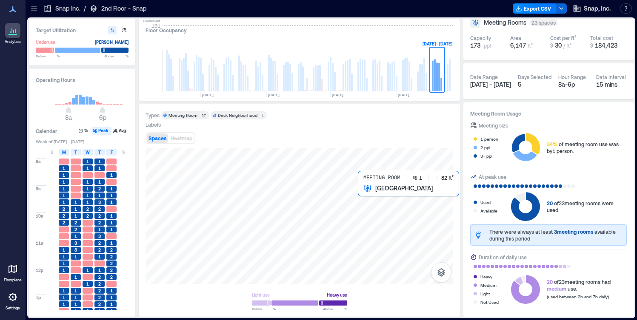
click at [362, 192] on div at bounding box center [300, 217] width 308 height 136
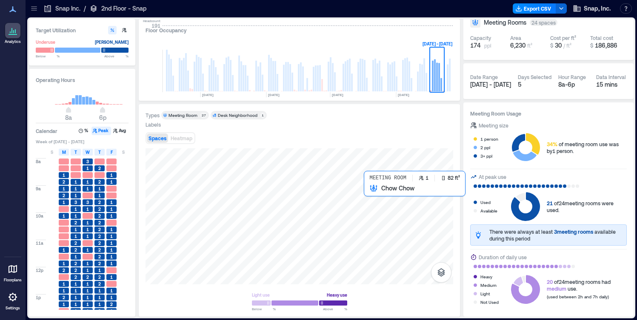
click at [366, 188] on div at bounding box center [300, 217] width 308 height 136
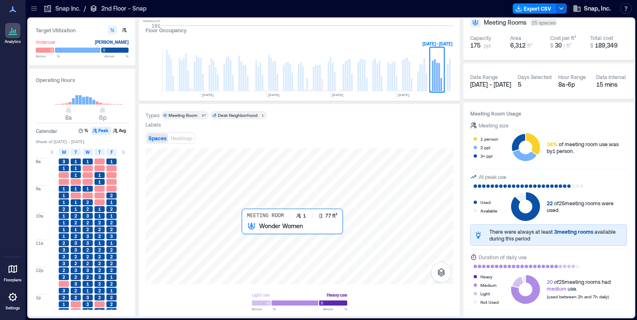
click at [244, 228] on div at bounding box center [300, 217] width 308 height 136
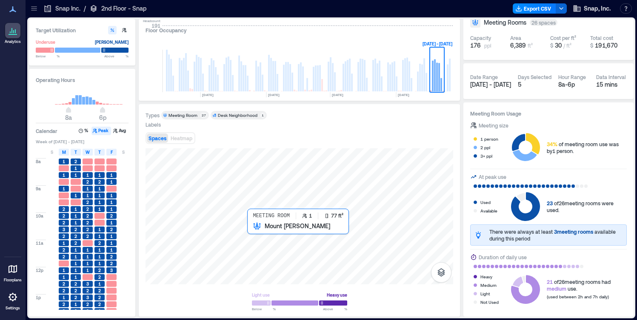
click at [251, 230] on div at bounding box center [300, 217] width 308 height 136
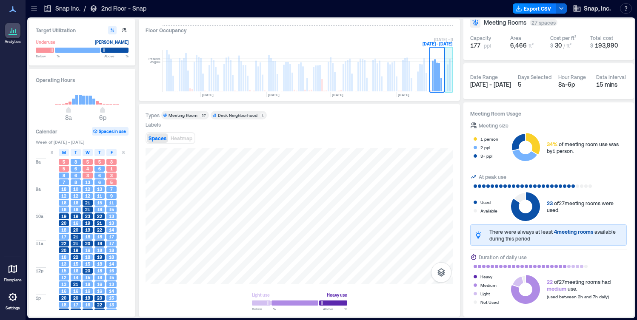
click at [449, 83] on rect at bounding box center [450, 75] width 2 height 33
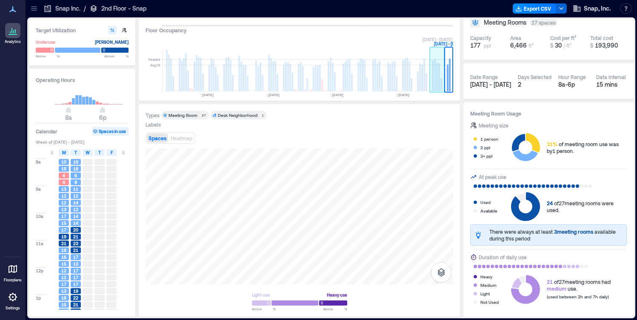
click at [436, 83] on rect at bounding box center [437, 77] width 2 height 29
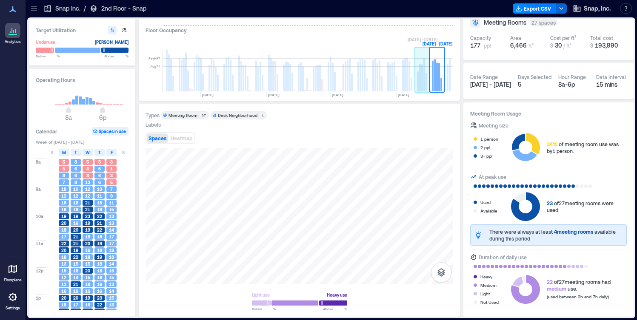
click at [417, 83] on rect at bounding box center [418, 81] width 2 height 20
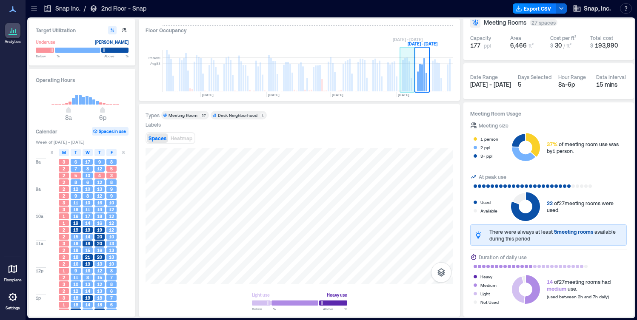
click at [408, 83] on rect at bounding box center [407, 74] width 2 height 34
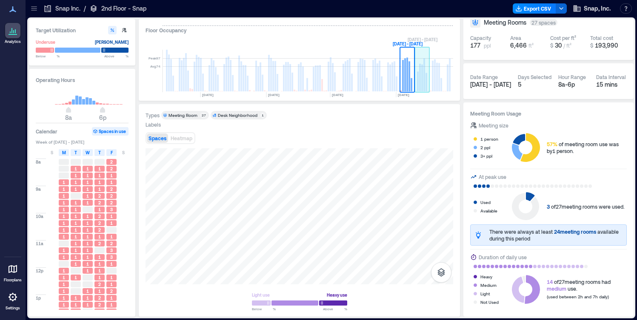
click at [420, 84] on rect at bounding box center [420, 78] width 2 height 28
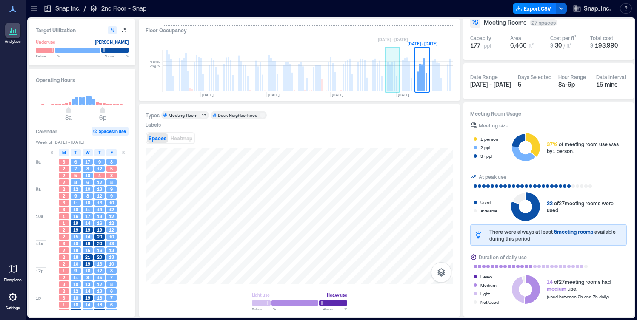
click at [386, 82] on rect at bounding box center [392, 71] width 15 height 43
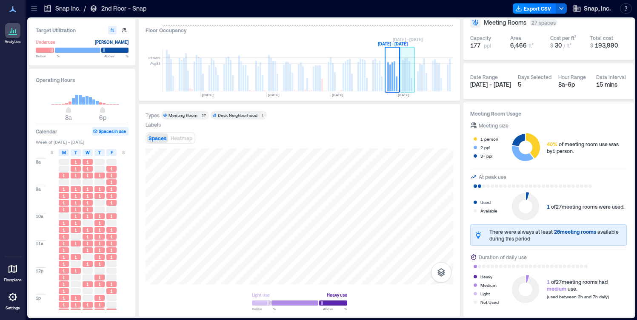
click at [406, 85] on rect at bounding box center [407, 74] width 2 height 34
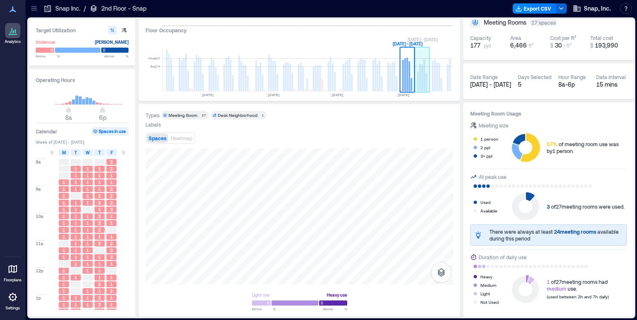
click at [423, 80] on rect at bounding box center [422, 78] width 2 height 27
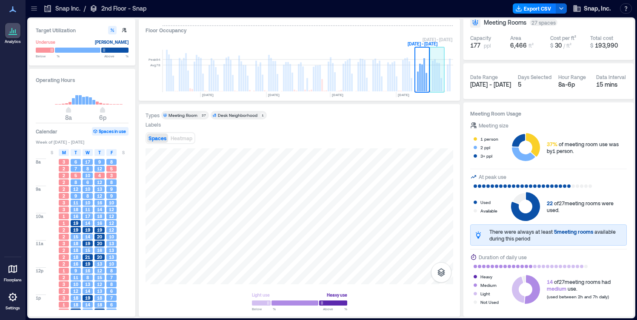
click at [436, 83] on rect at bounding box center [437, 77] width 2 height 29
